Goal: Task Accomplishment & Management: Complete application form

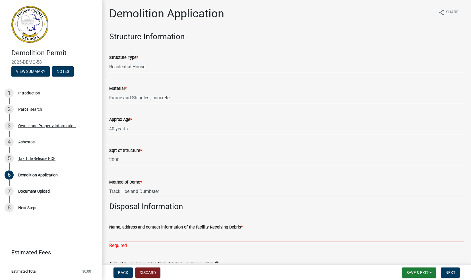
scroll to position [88, 0]
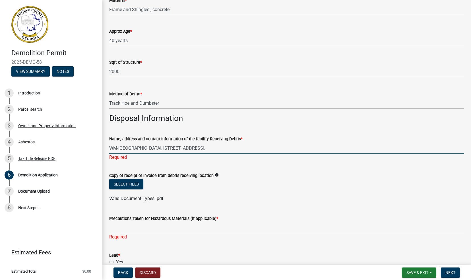
click at [259, 147] on input "WM-[GEOGRAPHIC_DATA], [STREET_ADDRESS]," at bounding box center [286, 148] width 355 height 12
click at [263, 149] on input "WM-[GEOGRAPHIC_DATA], [STREET_ADDRESS], 7067497962" at bounding box center [286, 148] width 355 height 12
click at [272, 148] on input "WM-[GEOGRAPHIC_DATA], [STREET_ADDRESS] 7497962" at bounding box center [286, 148] width 355 height 12
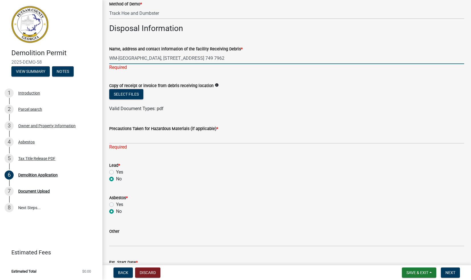
scroll to position [186, 0]
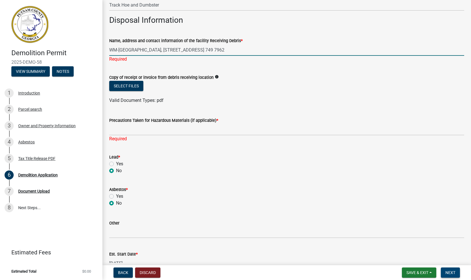
type input "WM-[GEOGRAPHIC_DATA], [STREET_ADDRESS] 749 7962"
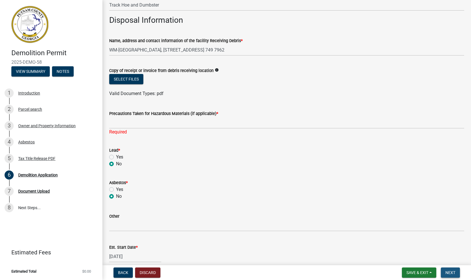
click at [450, 272] on span "Next" at bounding box center [451, 272] width 10 height 5
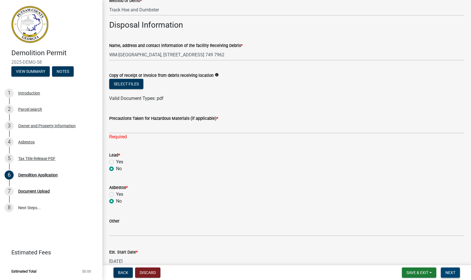
scroll to position [182, 0]
click at [116, 195] on label "Yes" at bounding box center [119, 194] width 7 height 7
click at [116, 195] on input "Yes" at bounding box center [118, 193] width 4 height 4
radio input "true"
click at [111, 205] on wm-data-entity-input "Asbestos * Yes No" at bounding box center [286, 193] width 355 height 32
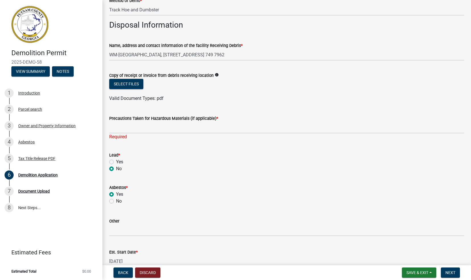
click at [116, 202] on label "No" at bounding box center [119, 201] width 6 height 7
click at [116, 202] on input "No" at bounding box center [118, 200] width 4 height 4
radio input "true"
click at [132, 83] on button "Select files" at bounding box center [126, 84] width 34 height 10
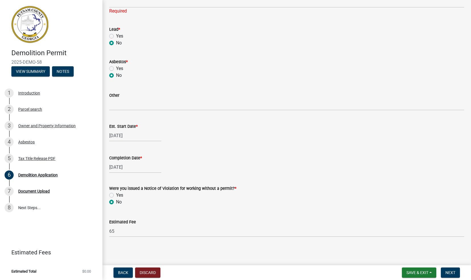
scroll to position [309, 0]
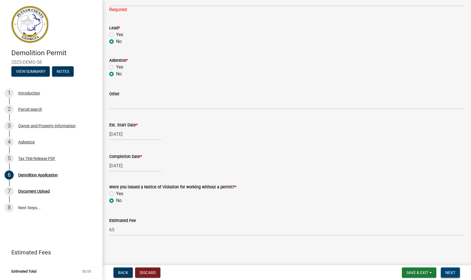
click at [453, 271] on span "Next" at bounding box center [451, 272] width 10 height 5
click at [32, 68] on button "View Summary" at bounding box center [30, 71] width 38 height 10
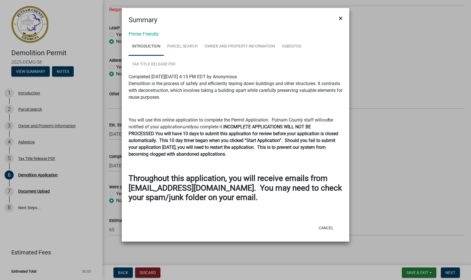
click at [340, 17] on span "×" at bounding box center [341, 18] width 4 height 8
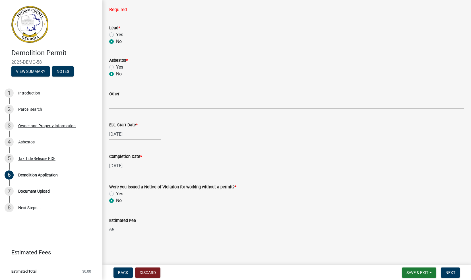
drag, startPoint x: 426, startPoint y: 13, endPoint x: 389, endPoint y: 33, distance: 41.8
click at [420, 272] on span "Save & Exit" at bounding box center [418, 272] width 22 height 5
click at [411, 258] on button "Save & Exit" at bounding box center [414, 258] width 46 height 14
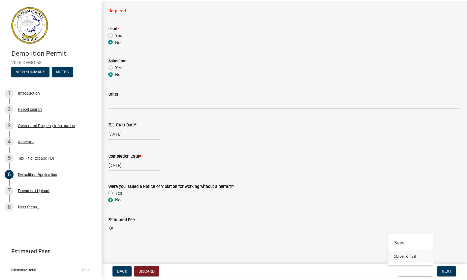
scroll to position [0, 0]
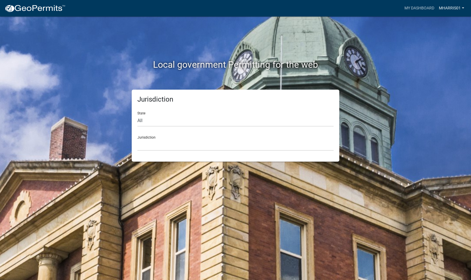
click at [453, 7] on link "MHarris01" at bounding box center [452, 8] width 30 height 11
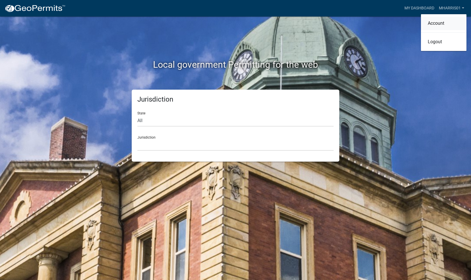
click at [439, 24] on link "Account" at bounding box center [444, 24] width 46 height 14
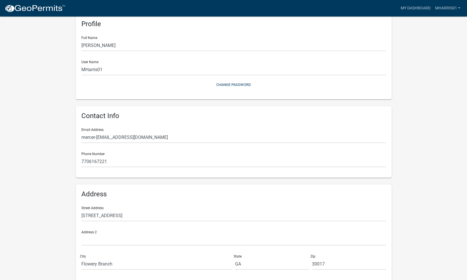
scroll to position [51, 0]
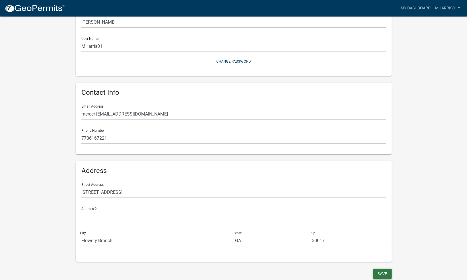
click at [382, 275] on button "Save" at bounding box center [382, 274] width 19 height 10
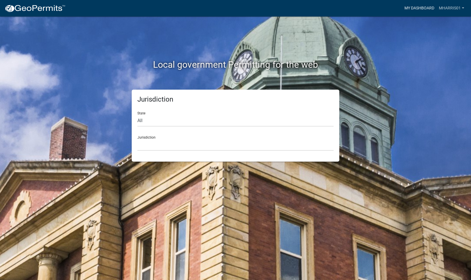
click at [426, 7] on link "My Dashboard" at bounding box center [419, 8] width 34 height 11
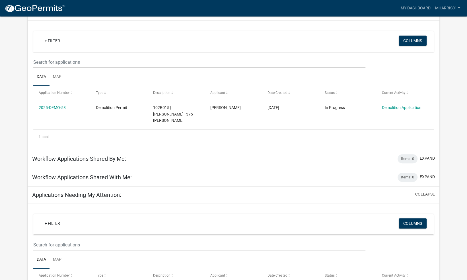
scroll to position [40, 0]
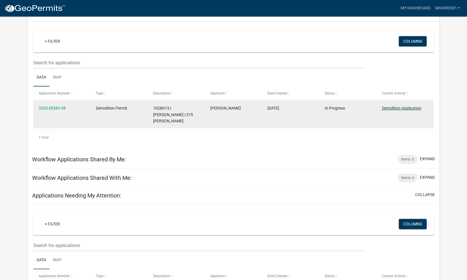
click at [411, 107] on link "Demolition Application" at bounding box center [402, 108] width 40 height 5
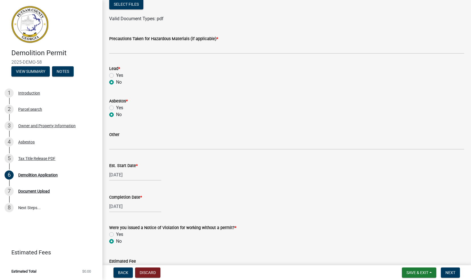
scroll to position [262, 0]
click at [9, 191] on div "7" at bounding box center [9, 191] width 9 height 9
click at [41, 193] on div "Document Upload" at bounding box center [34, 191] width 32 height 4
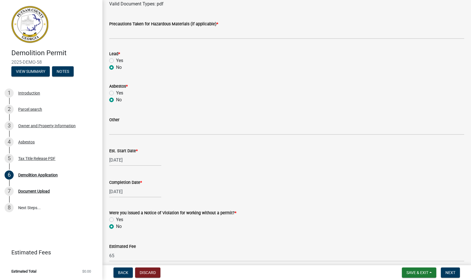
scroll to position [302, 0]
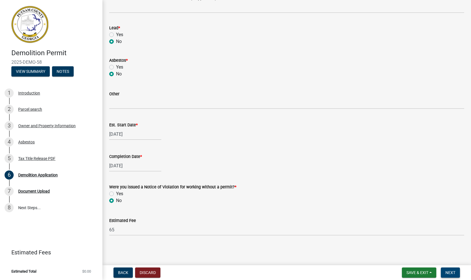
click at [451, 273] on span "Next" at bounding box center [451, 272] width 10 height 5
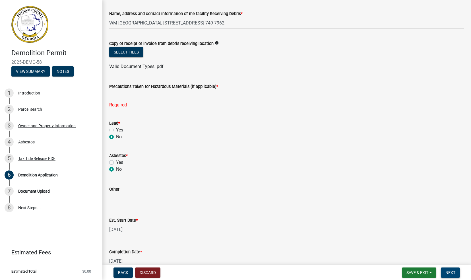
scroll to position [209, 0]
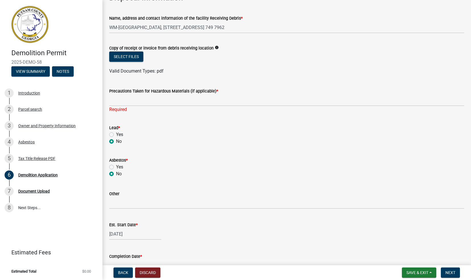
click at [116, 135] on label "Yes" at bounding box center [119, 134] width 7 height 7
click at [116, 135] on input "Yes" at bounding box center [118, 133] width 4 height 4
radio input "true"
click at [116, 166] on label "Yes" at bounding box center [119, 167] width 7 height 7
click at [116, 166] on input "Yes" at bounding box center [118, 166] width 4 height 4
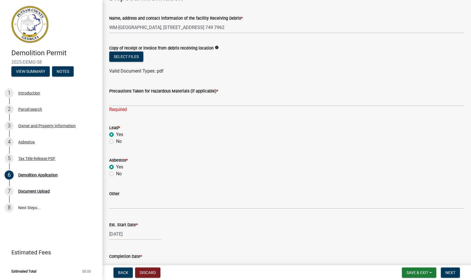
radio input "true"
click at [453, 271] on span "Next" at bounding box center [451, 272] width 10 height 5
click at [128, 205] on input "Other" at bounding box center [286, 203] width 355 height 12
click at [452, 271] on span "Next" at bounding box center [451, 272] width 10 height 5
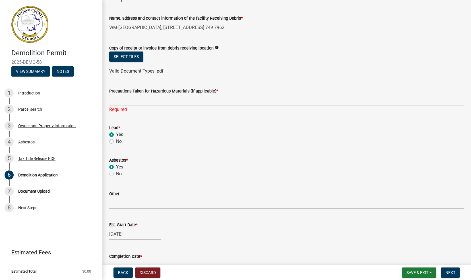
click at [116, 141] on label "No" at bounding box center [119, 141] width 6 height 7
click at [116, 141] on input "No" at bounding box center [118, 140] width 4 height 4
radio input "true"
click at [116, 172] on label "No" at bounding box center [119, 173] width 6 height 7
click at [116, 172] on input "No" at bounding box center [118, 172] width 4 height 4
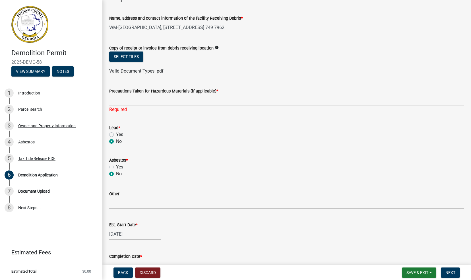
radio input "true"
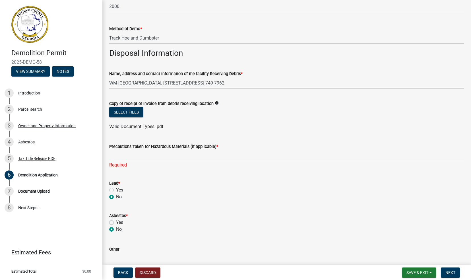
scroll to position [167, 0]
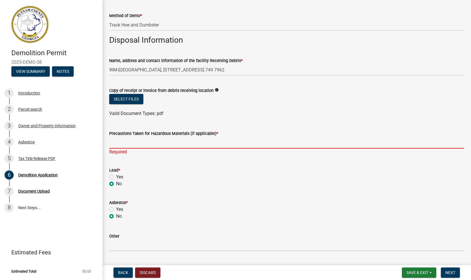
click at [121, 141] on input "Precautions Taken for Hazardous Materials (if applicable) *" at bounding box center [286, 143] width 355 height 12
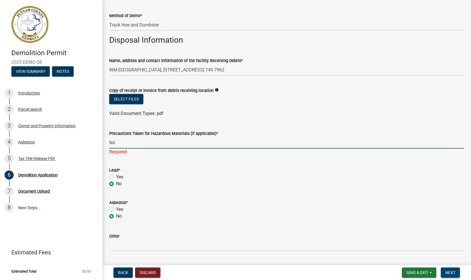
type input "NA"
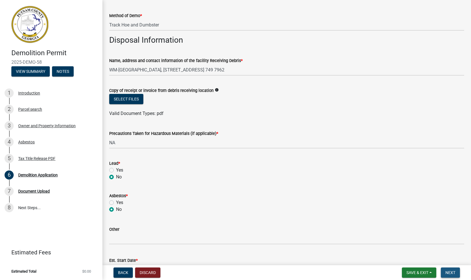
click at [454, 272] on span "Next" at bounding box center [451, 272] width 10 height 5
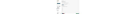
scroll to position [0, 0]
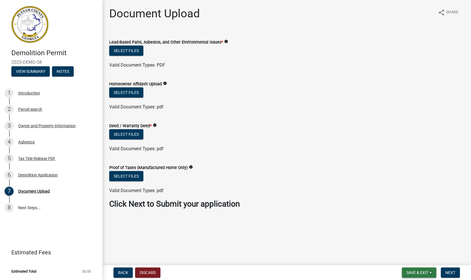
click at [420, 271] on span "Save & Exit" at bounding box center [418, 272] width 22 height 5
click at [412, 259] on button "Save & Exit" at bounding box center [414, 258] width 46 height 14
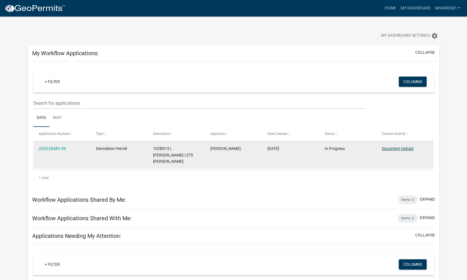
click at [398, 148] on link "Document Upload" at bounding box center [398, 148] width 32 height 5
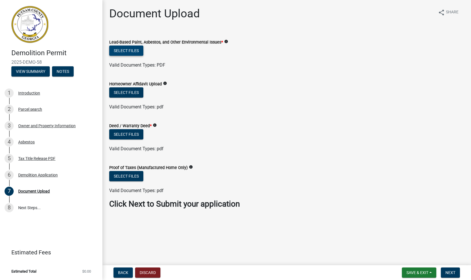
click at [132, 51] on button "Select files" at bounding box center [126, 51] width 34 height 10
click at [121, 51] on button "Select files" at bounding box center [126, 51] width 34 height 10
click at [187, 128] on div "Deed / Warranty Deed * info" at bounding box center [286, 125] width 355 height 7
click at [413, 270] on span "Save & Exit" at bounding box center [418, 272] width 22 height 5
click at [409, 259] on button "Save & Exit" at bounding box center [414, 258] width 46 height 14
